Goal: Information Seeking & Learning: Learn about a topic

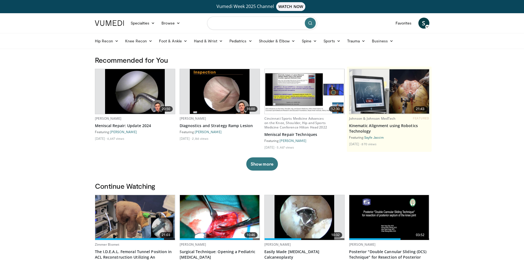
click at [243, 22] on input "Search topics, interventions" at bounding box center [262, 23] width 110 height 13
type input "**********"
click at [310, 26] on button "submit" at bounding box center [310, 23] width 11 height 11
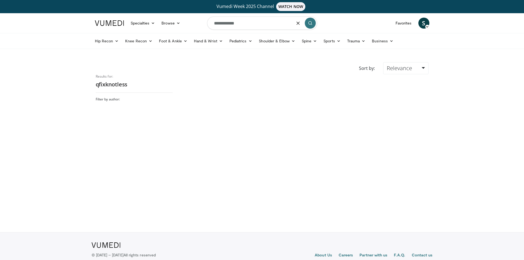
click at [247, 25] on input "**********" at bounding box center [262, 23] width 110 height 13
type input "*"
click at [226, 42] on span "smith" at bounding box center [234, 41] width 31 height 5
type input "**********"
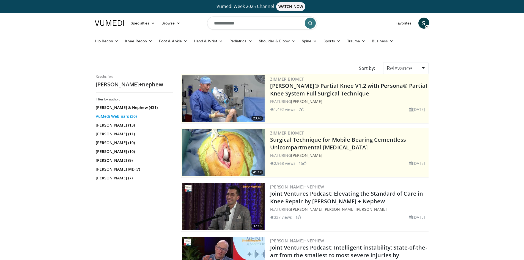
click at [113, 116] on link "VuMedi Webinars (30)" at bounding box center [134, 117] width 76 height 6
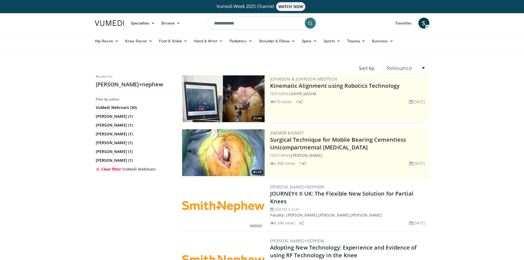
click at [114, 170] on link "Clear filter: VuMedi Webinars" at bounding box center [134, 170] width 76 height 6
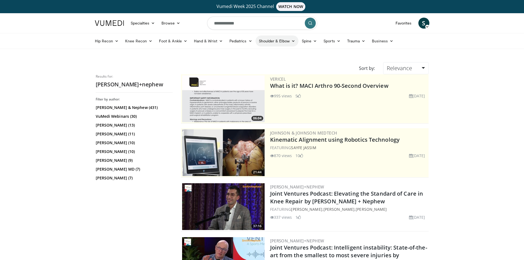
click at [267, 39] on link "Shoulder & Elbow" at bounding box center [277, 41] width 43 height 11
click at [256, 63] on link "Shoulder" at bounding box center [266, 62] width 66 height 9
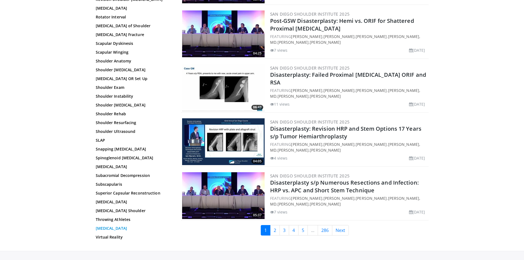
scroll to position [425, 0]
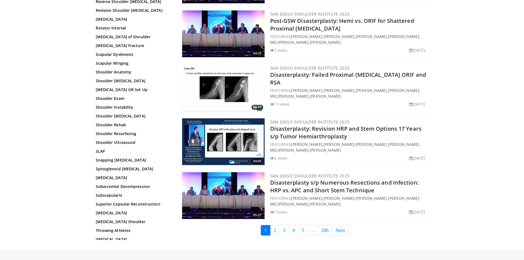
click at [112, 246] on link "Virtual Reality" at bounding box center [133, 249] width 74 height 6
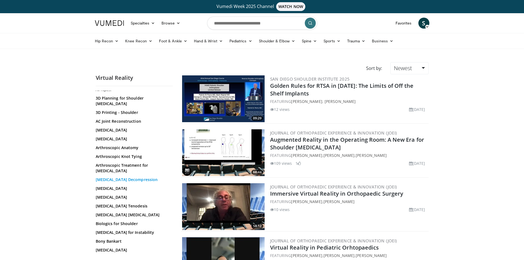
scroll to position [28, 0]
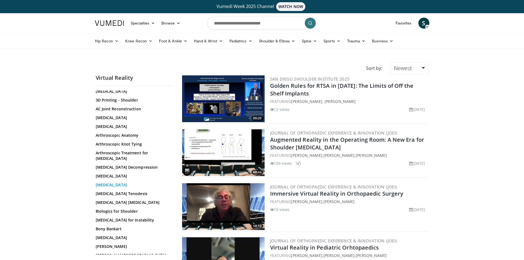
click at [106, 182] on link "[MEDICAL_DATA]" at bounding box center [133, 185] width 74 height 6
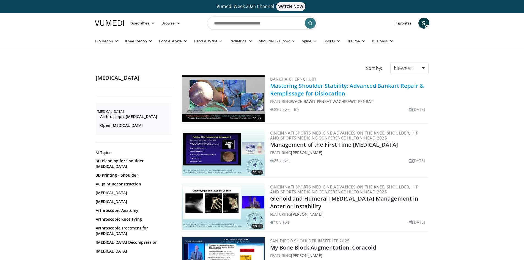
click at [311, 89] on link "Mastering Shoulder Stability: Advanced Bankart Repair & Remplissage for Disloca…" at bounding box center [347, 89] width 154 height 15
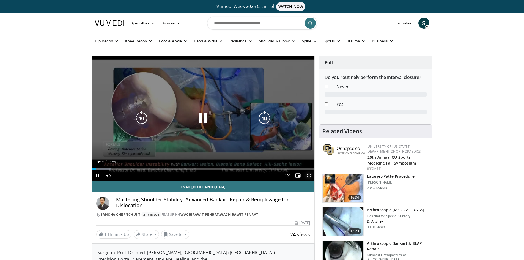
drag, startPoint x: 308, startPoint y: 176, endPoint x: 306, endPoint y: 201, distance: 25.4
click at [308, 176] on span "Video Player" at bounding box center [309, 175] width 11 height 11
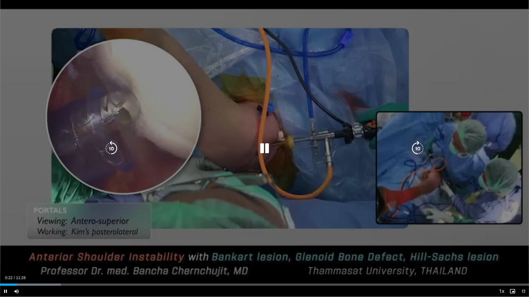
click at [23, 260] on video-js "**********" at bounding box center [264, 148] width 529 height 297
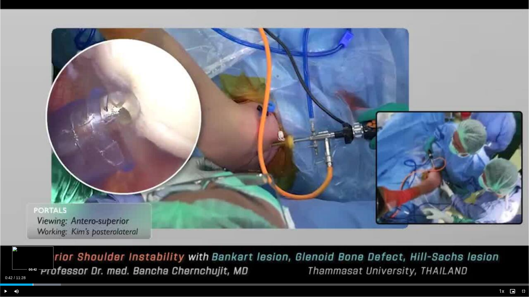
click at [33, 260] on div "Progress Bar" at bounding box center [33, 285] width 1 height 2
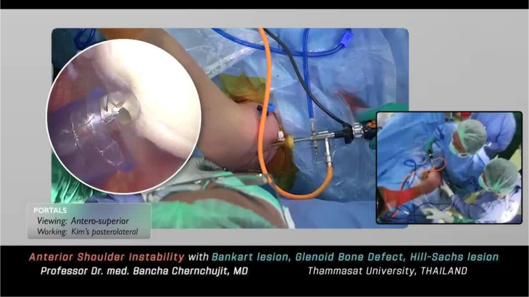
click at [30, 260] on div "10 seconds Tap to unmute" at bounding box center [264, 148] width 529 height 297
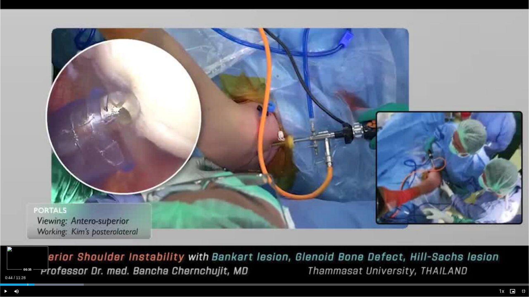
click at [28, 260] on div "Progress Bar" at bounding box center [28, 285] width 1 height 2
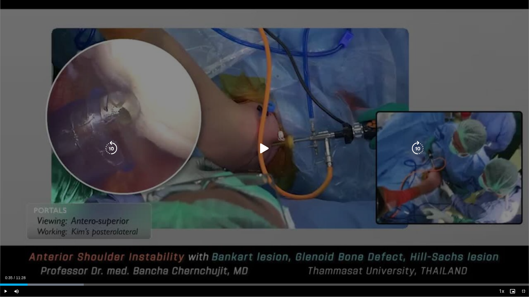
click at [265, 149] on icon "Video Player" at bounding box center [264, 148] width 15 height 15
click at [415, 53] on div "10 seconds Tap to unmute" at bounding box center [264, 148] width 529 height 297
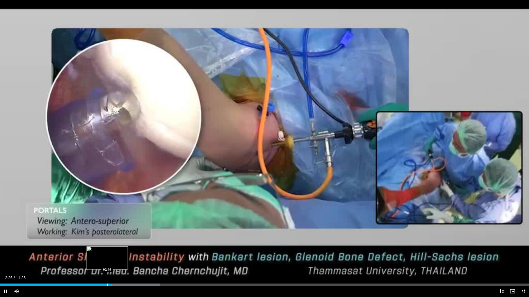
click at [107, 260] on div "Progress Bar" at bounding box center [107, 285] width 1 height 2
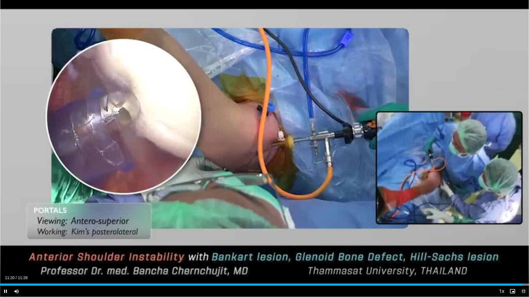
click at [524, 260] on span "Video Player" at bounding box center [523, 291] width 11 height 11
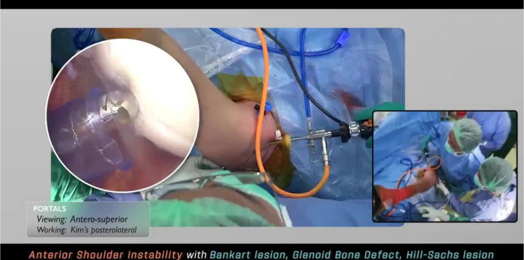
scroll to position [55, 0]
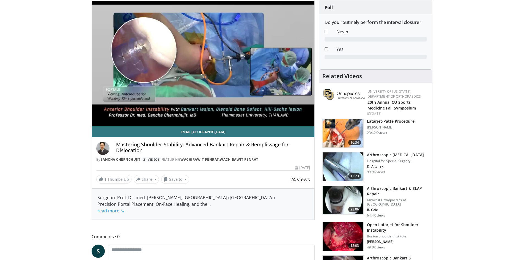
click at [373, 156] on h3 "Arthroscopic [MEDICAL_DATA]" at bounding box center [395, 155] width 57 height 6
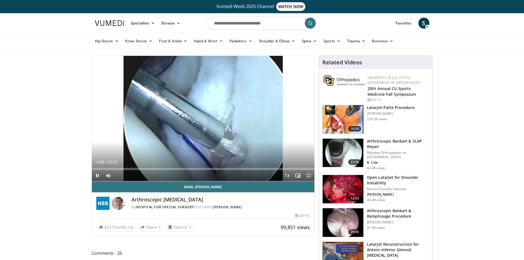
click at [309, 176] on span "Video Player" at bounding box center [309, 175] width 11 height 11
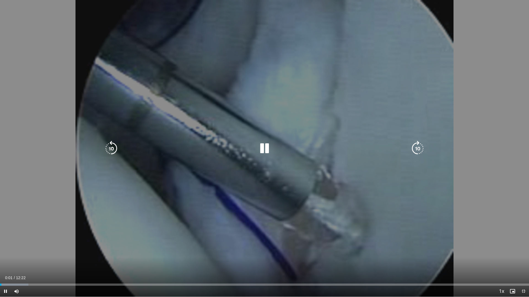
click at [417, 152] on icon "Video Player" at bounding box center [417, 148] width 15 height 15
click at [265, 145] on icon "Video Player" at bounding box center [264, 148] width 15 height 15
drag, startPoint x: 262, startPoint y: 146, endPoint x: 259, endPoint y: 145, distance: 2.8
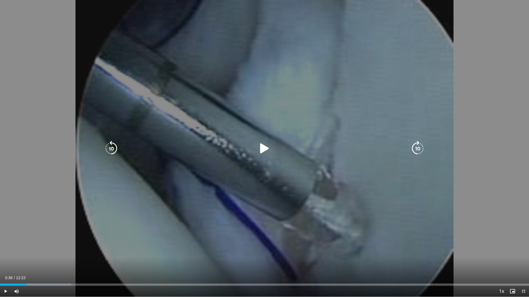
click at [261, 146] on icon "Video Player" at bounding box center [264, 148] width 15 height 15
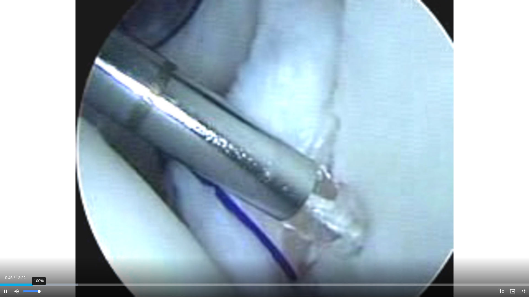
click at [39, 260] on div "Volume Level" at bounding box center [31, 292] width 16 height 2
drag, startPoint x: 41, startPoint y: 291, endPoint x: 34, endPoint y: 292, distance: 6.4
click at [34, 260] on div "Volume Level" at bounding box center [28, 292] width 11 height 2
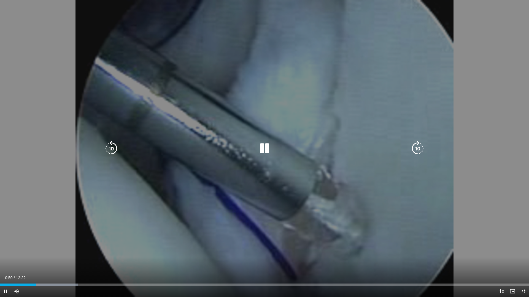
click at [415, 147] on icon "Video Player" at bounding box center [417, 148] width 15 height 15
click at [418, 150] on icon "Video Player" at bounding box center [417, 148] width 15 height 15
click at [415, 152] on icon "Video Player" at bounding box center [417, 148] width 15 height 15
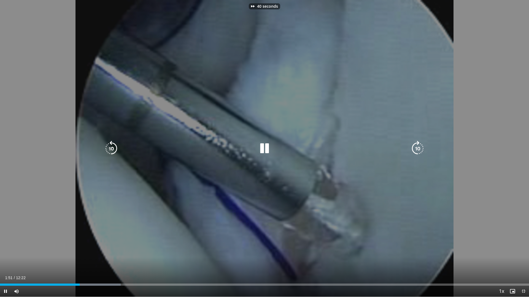
click at [415, 152] on icon "Video Player" at bounding box center [417, 148] width 15 height 15
click at [413, 152] on icon "Video Player" at bounding box center [417, 148] width 15 height 15
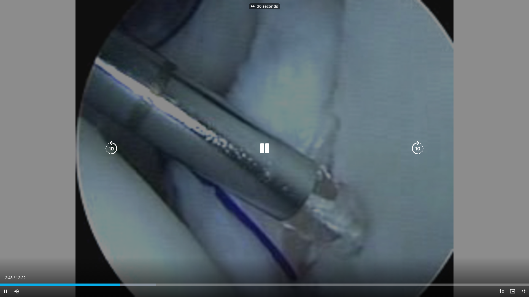
click at [413, 152] on icon "Video Player" at bounding box center [417, 148] width 15 height 15
click at [114, 149] on icon "Video Player" at bounding box center [111, 148] width 15 height 15
click at [111, 152] on icon "Video Player" at bounding box center [111, 148] width 15 height 15
drag, startPoint x: 369, startPoint y: 192, endPoint x: 330, endPoint y: 126, distance: 76.8
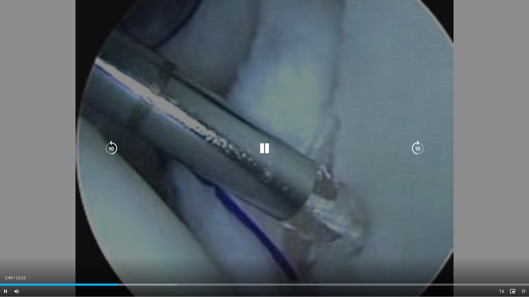
click at [330, 126] on div "30 seconds Tap to unmute" at bounding box center [264, 148] width 529 height 297
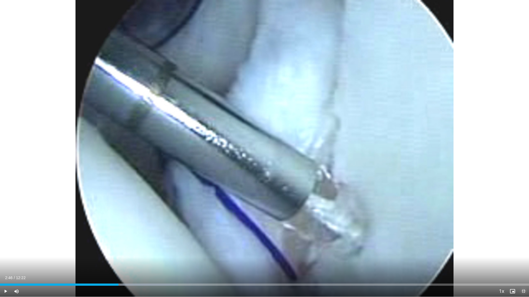
click at [521, 260] on span "Video Player" at bounding box center [523, 291] width 11 height 11
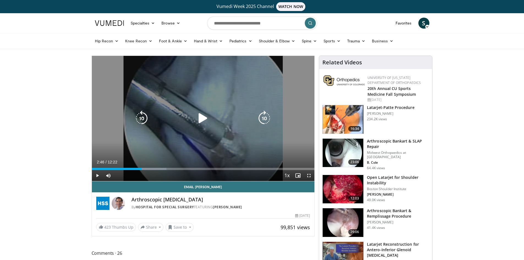
click at [203, 117] on icon "Video Player" at bounding box center [202, 118] width 15 height 15
click at [309, 175] on span "Video Player" at bounding box center [309, 175] width 11 height 11
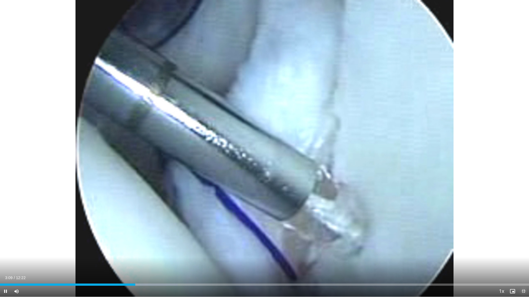
click at [520, 260] on span "Video Player" at bounding box center [523, 291] width 11 height 11
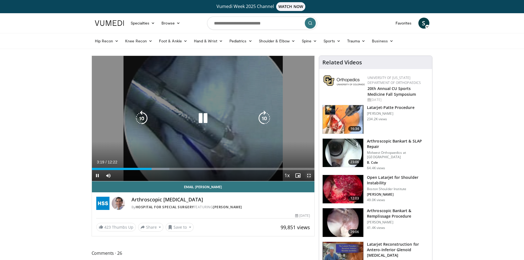
drag, startPoint x: 310, startPoint y: 176, endPoint x: 310, endPoint y: 200, distance: 23.9
click at [310, 176] on span "Video Player" at bounding box center [309, 175] width 11 height 11
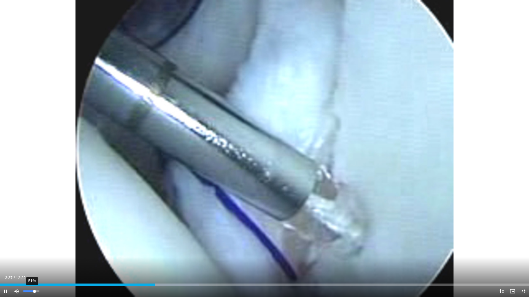
click at [31, 260] on div "51%" at bounding box center [31, 292] width 16 height 2
click at [31, 260] on div "Volume Level" at bounding box center [27, 292] width 8 height 2
click at [38, 260] on div "88%" at bounding box center [31, 292] width 16 height 2
click at [36, 260] on video-js "**********" at bounding box center [264, 148] width 529 height 297
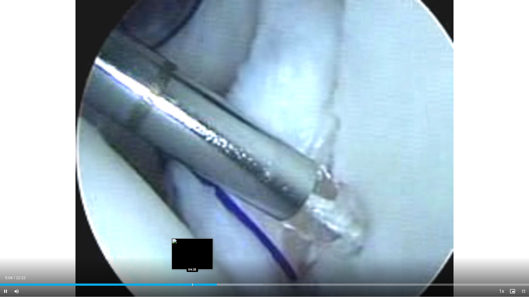
click at [192, 260] on div "Progress Bar" at bounding box center [192, 285] width 1 height 2
click at [197, 260] on div "Progress Bar" at bounding box center [197, 285] width 1 height 2
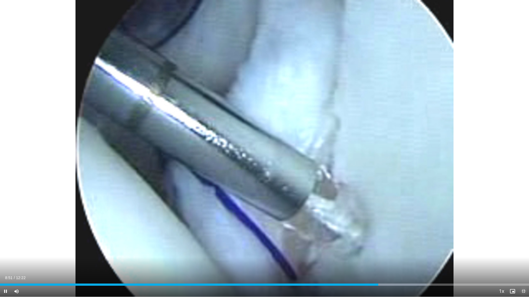
click at [522, 260] on span "Video Player" at bounding box center [523, 291] width 11 height 11
